Goal: Obtain resource: Download file/media

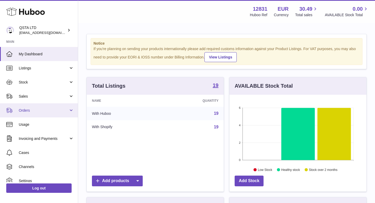
scroll to position [81, 137]
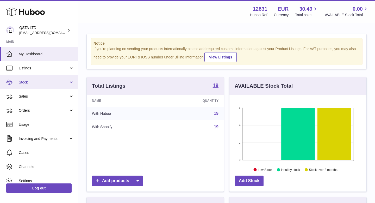
click at [30, 84] on link "Stock" at bounding box center [39, 82] width 78 height 14
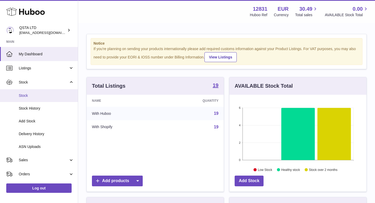
click at [45, 100] on link "Stock" at bounding box center [39, 95] width 78 height 13
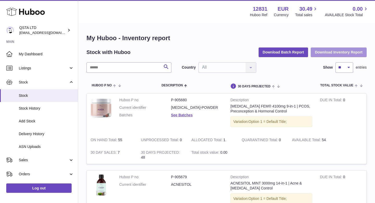
click at [326, 52] on button "Download Inventory Report" at bounding box center [339, 51] width 56 height 9
